Goal: Find contact information

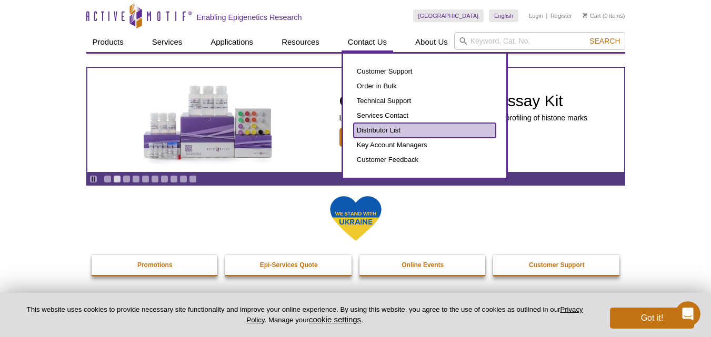
click at [381, 130] on link "Distributor List" at bounding box center [425, 130] width 142 height 15
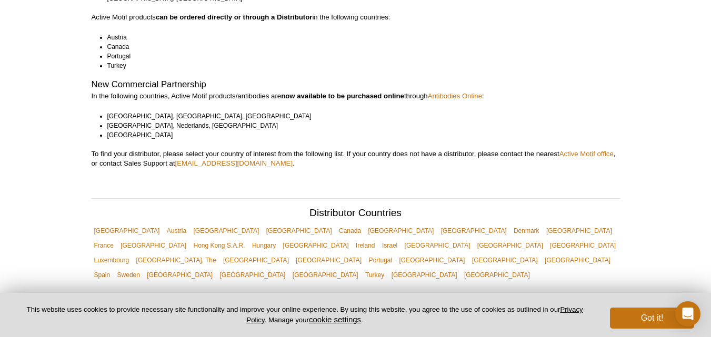
scroll to position [263, 0]
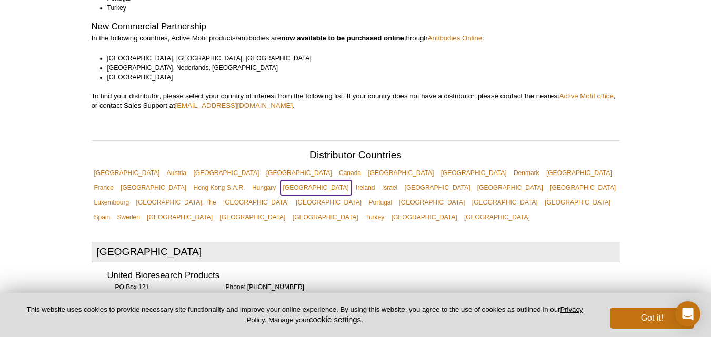
click at [351, 180] on link "[GEOGRAPHIC_DATA]" at bounding box center [315, 187] width 71 height 15
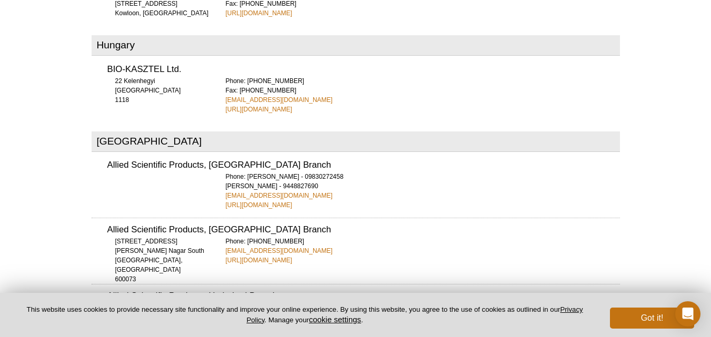
scroll to position [1805, 0]
